Goal: Register for event/course

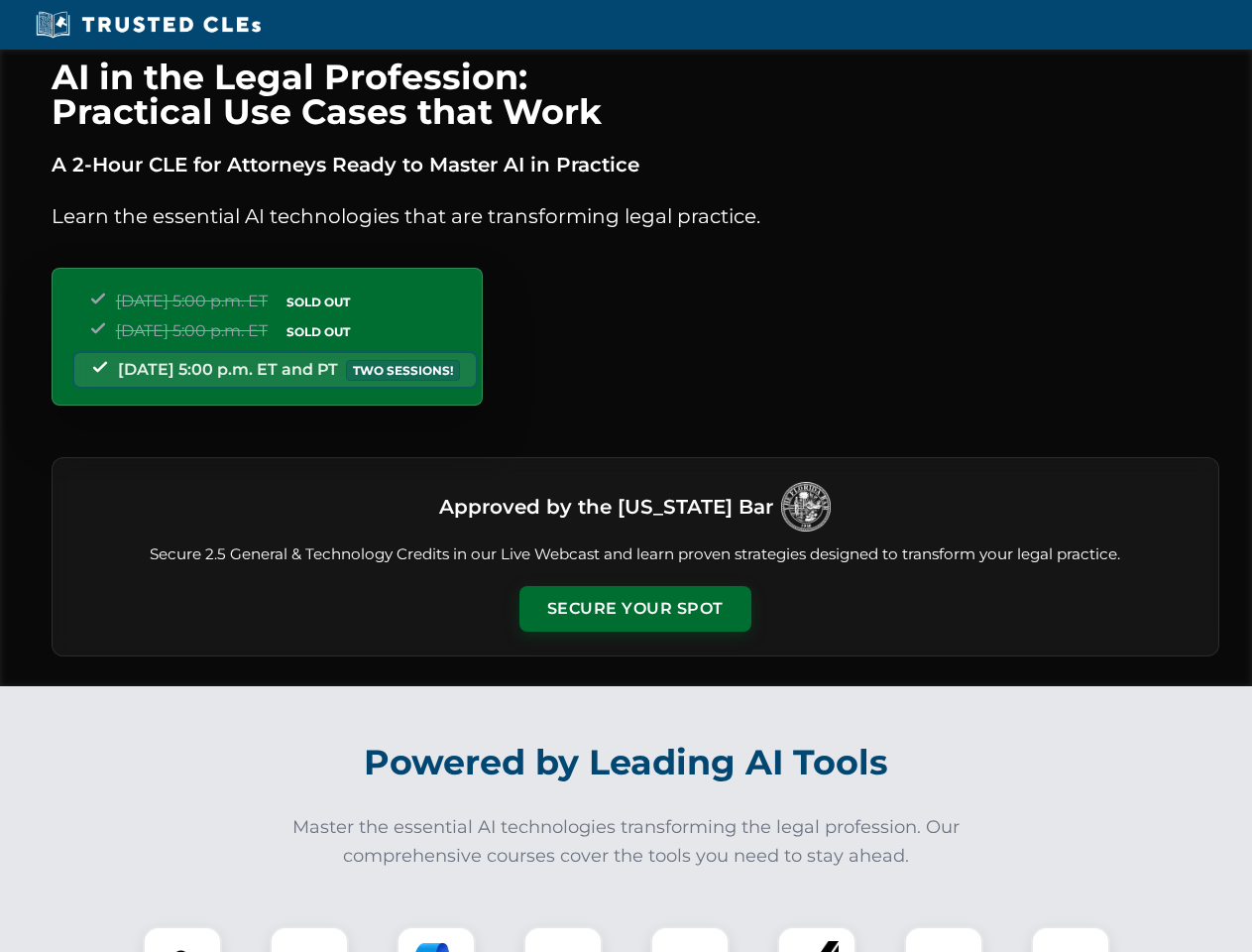
click at [634, 609] on button "Secure Your Spot" at bounding box center [635, 609] width 232 height 46
click at [182, 939] on img at bounding box center [182, 966] width 58 height 58
